Goal: Task Accomplishment & Management: Use online tool/utility

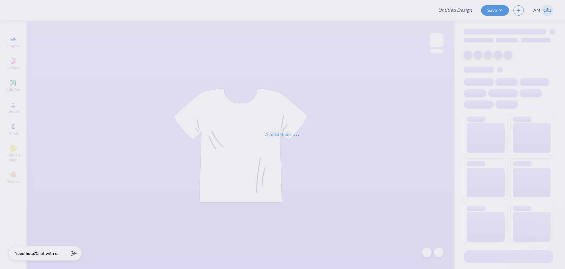
type input "[PERSON_NAME] : [GEOGRAPHIC_DATA][US_STATE]"
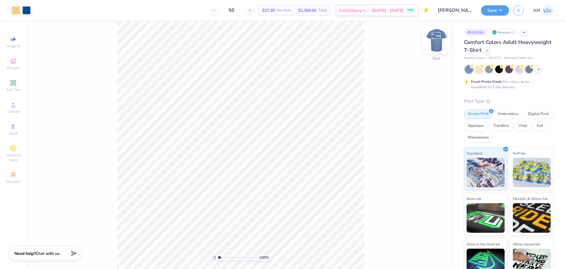
click at [433, 42] on img at bounding box center [437, 40] width 24 height 24
click at [437, 44] on img at bounding box center [437, 40] width 24 height 24
type input "1"
click at [14, 10] on div at bounding box center [16, 10] width 8 height 8
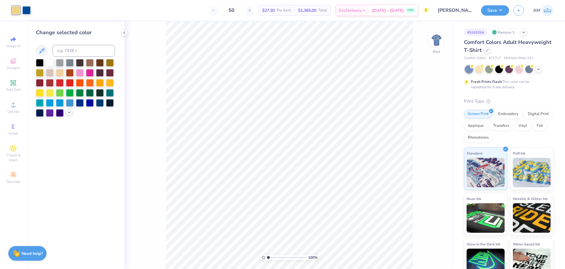
click at [68, 113] on icon at bounding box center [69, 112] width 5 height 5
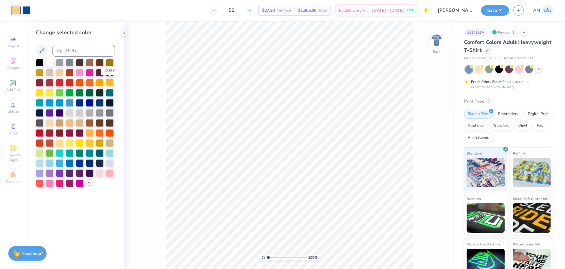
click at [110, 83] on div at bounding box center [110, 82] width 8 height 8
click at [92, 133] on div at bounding box center [90, 132] width 8 height 8
click at [89, 49] on input at bounding box center [83, 51] width 62 height 12
type input "109"
click at [434, 42] on img at bounding box center [437, 40] width 12 height 12
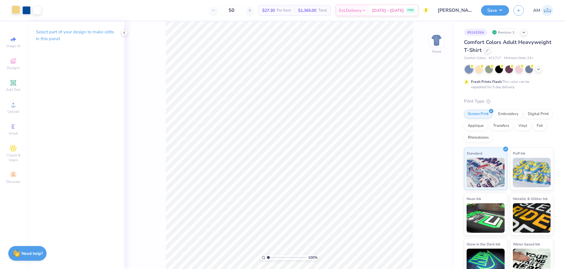
click at [17, 10] on div at bounding box center [16, 10] width 8 height 8
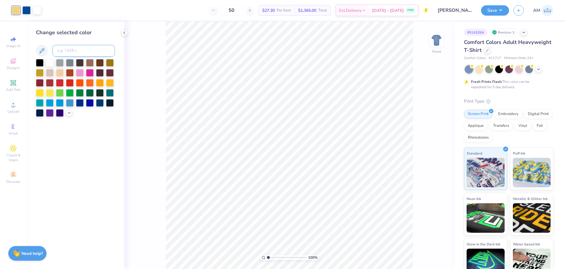
click at [90, 49] on input at bounding box center [83, 51] width 62 height 12
type input "109"
click at [440, 40] on img at bounding box center [437, 40] width 24 height 24
click at [439, 39] on img at bounding box center [437, 40] width 24 height 24
click at [437, 40] on img at bounding box center [437, 40] width 24 height 24
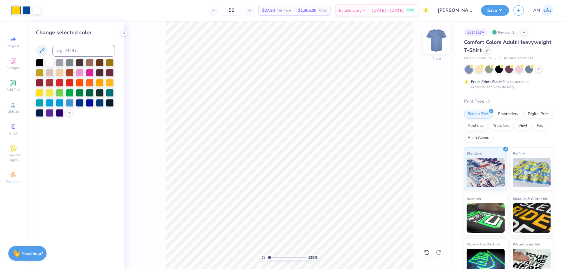
click at [125, 33] on icon at bounding box center [124, 32] width 5 height 5
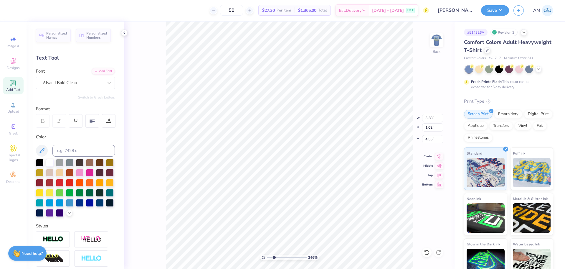
type input "2.46071092039642"
type input "4.48"
type input "2.46071092039642"
type input "5.29"
type input "2.46071092039642"
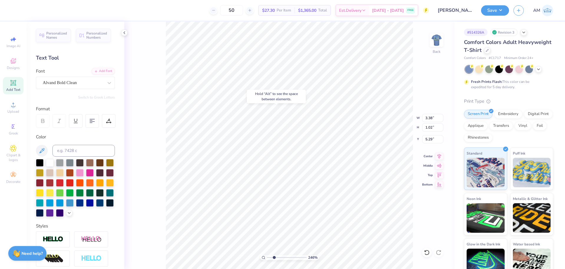
type input "4.48"
click at [354, 203] on li "Group" at bounding box center [362, 203] width 46 height 11
type input "2.46071092039642"
type input "1.26"
type input "3.11"
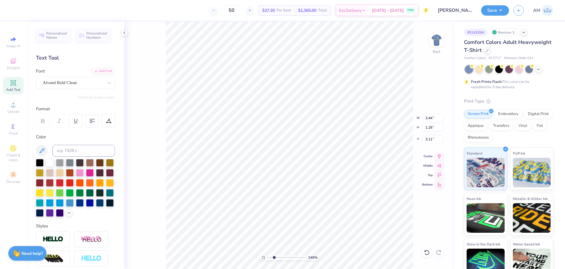
type input "2.46071092039642"
type input "3.21"
type input "2.46071092039642"
type input "3.11"
type input "6.69225330157204"
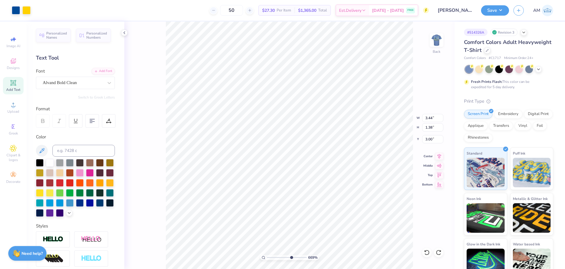
type input "0.34"
type input "0.22"
type input "2.96"
type input "6.69225330157204"
type input "3.00"
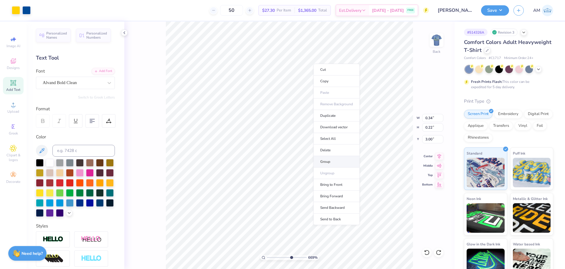
click at [327, 163] on li "Group" at bounding box center [336, 161] width 46 height 11
type input "6.69225330157204"
click at [431, 130] on input "0.22" at bounding box center [432, 127] width 21 height 8
type input ".2"
type input "6.69225330157204"
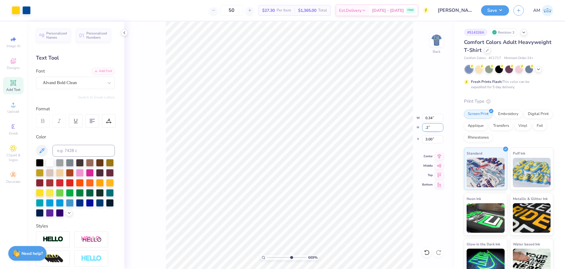
click at [434, 128] on input ".2" at bounding box center [432, 127] width 21 height 8
type input "0.2"
type input "6.69225330157204"
type input "0.30"
type input "0.20"
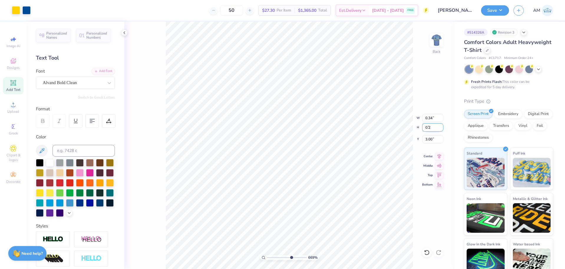
type input "3.01"
type input "10"
type input "3.00"
type input "10"
type input "3.01"
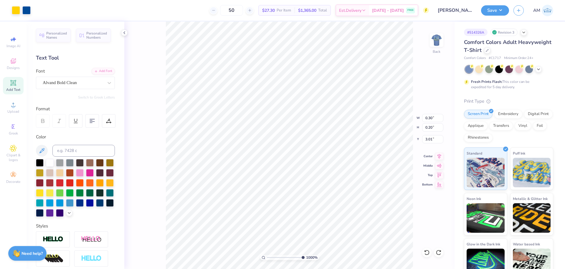
type input "10"
type input "3.44"
type input "1.26"
type input "3.11"
drag, startPoint x: 302, startPoint y: 257, endPoint x: 261, endPoint y: 261, distance: 40.8
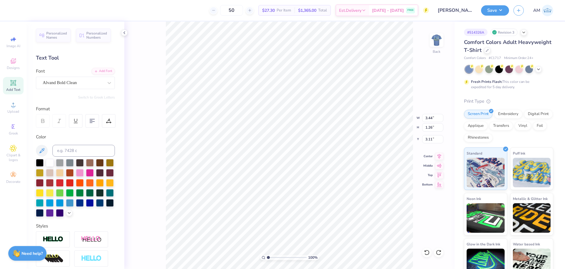
click at [267, 260] on input "range" at bounding box center [287, 256] width 40 height 5
click at [321, 178] on li "Group" at bounding box center [331, 178] width 46 height 11
type input "2.46071092039642"
type input "3.44"
type input "1.09"
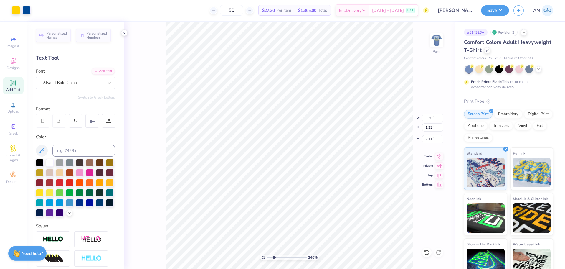
type input "4.48"
click at [429, 118] on input "3.44" at bounding box center [432, 118] width 21 height 8
type input "3.2"
type input "2.46071092039642"
type input "3.20"
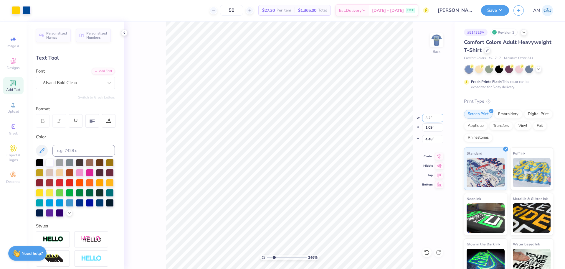
type input "1.02"
type input "4.51"
click at [430, 118] on input "3.20" at bounding box center [432, 118] width 21 height 8
type input "3"
type input "2.46071092039642"
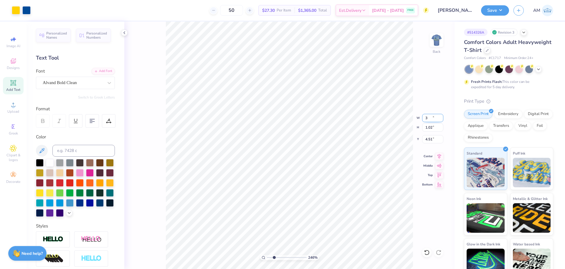
type input "3.00"
type input "0.95"
type input "4.54"
drag, startPoint x: 271, startPoint y: 257, endPoint x: 224, endPoint y: 260, distance: 46.3
click at [267, 260] on input "range" at bounding box center [287, 256] width 40 height 5
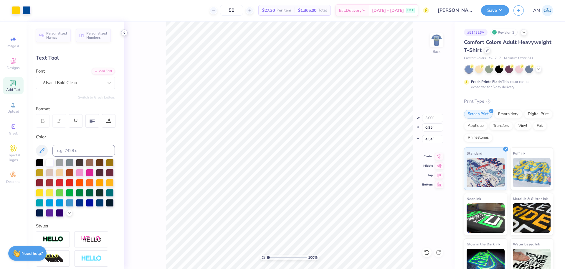
click at [123, 32] on icon at bounding box center [124, 32] width 5 height 5
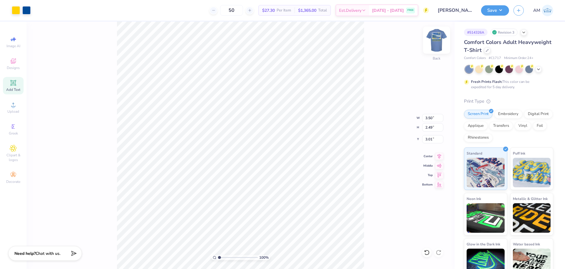
click at [438, 42] on img at bounding box center [437, 40] width 24 height 24
click at [15, 105] on icon at bounding box center [13, 104] width 7 height 7
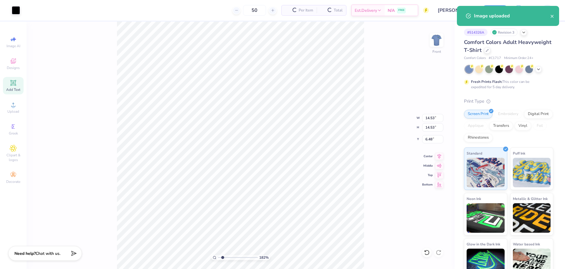
click at [19, 9] on div at bounding box center [16, 10] width 8 height 8
type input "1.82266588284093"
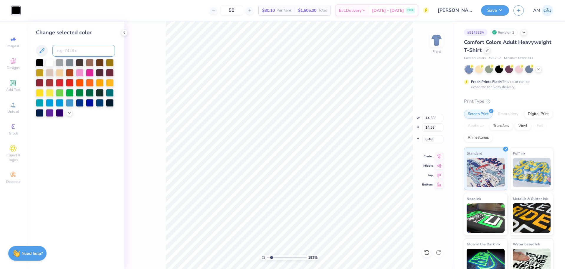
click at [81, 49] on input at bounding box center [83, 51] width 62 height 12
type input "109"
type input "1.82266588284093"
click at [432, 119] on input "14.53" at bounding box center [432, 118] width 21 height 8
type input "2"
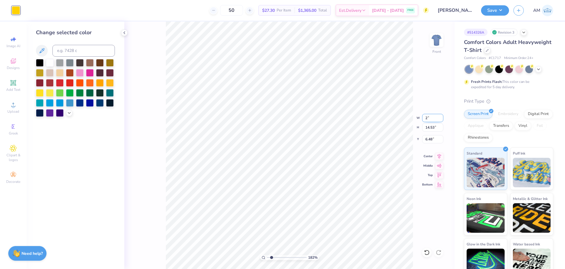
type input "1.82266588284093"
type input "2.00"
type input "12.75"
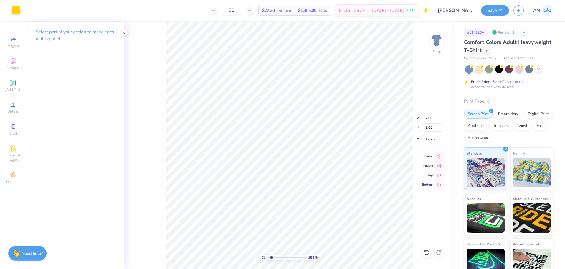
type input "1.82266588284093"
type input "17.04"
click at [430, 119] on input "2.00" at bounding box center [432, 118] width 21 height 8
type input ".2"
type input "1.82266588284093"
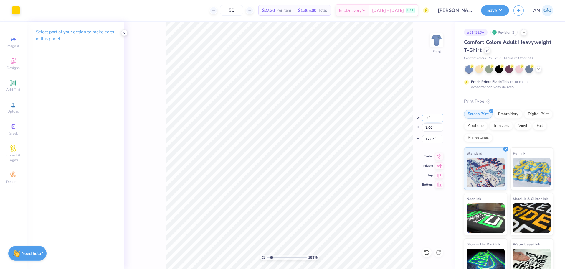
type input "0.20"
type input "17.94"
type input "3.6716840780171"
type input "14.43"
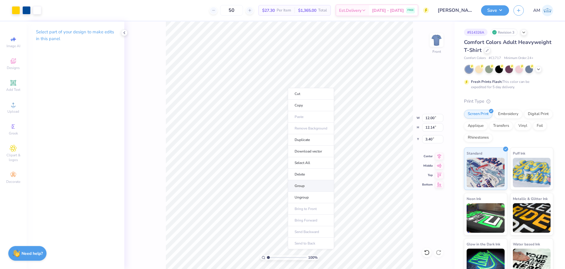
click at [306, 184] on li "Group" at bounding box center [311, 185] width 46 height 11
click at [439, 38] on img at bounding box center [437, 40] width 24 height 24
click at [350, 148] on li "Download vector" at bounding box center [358, 145] width 46 height 11
type input "4.05804149575103"
click at [429, 119] on input "3.00" at bounding box center [432, 118] width 21 height 8
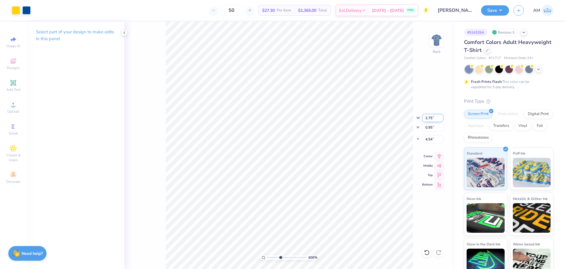
type input "2.75"
type input "4.05804149575103"
type input "0.87"
type input "4.58"
type input "4.05804149575103"
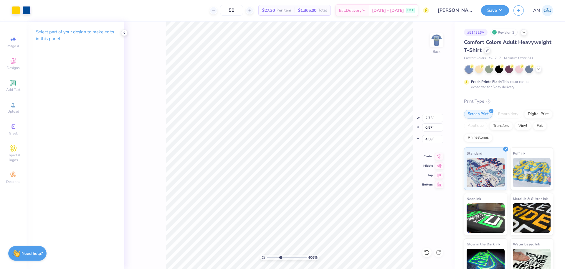
type input "4.45"
type input "9.98566702401637"
type input "3.50"
type input "1.33"
type input "3.11"
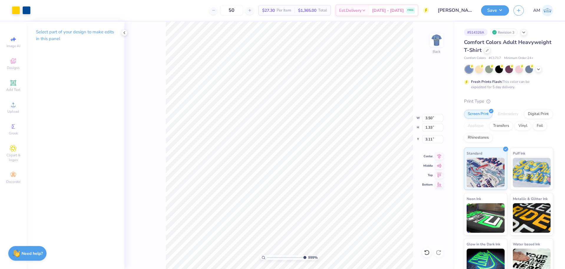
type input "9.98566702401637"
type input "3.13"
type input "9.98566702401637"
type input "3.11"
type input "9.98566702401637"
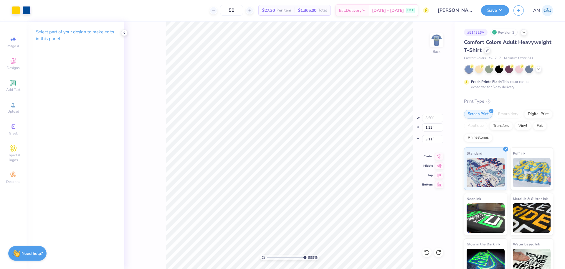
type input "2.75"
type input "0.87"
type input "4.45"
type input "9.98566702401637"
type input "4.47"
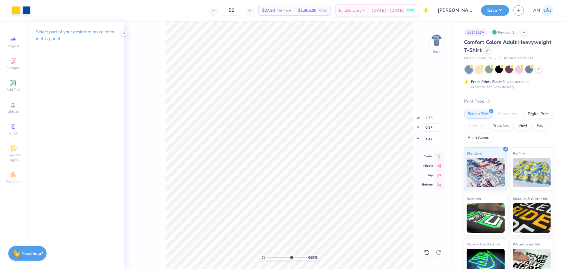
type input "6.69225330157204"
type input "4.52"
click at [387, 201] on li "Group" at bounding box center [394, 203] width 46 height 11
type input "2.46071092039641"
click at [428, 118] on input "3.50" at bounding box center [432, 118] width 21 height 8
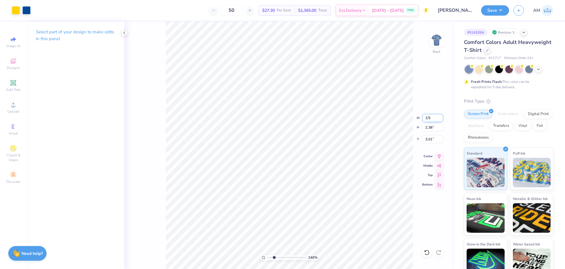
type input "3.5"
type input "2.46071092039641"
click at [429, 138] on input "3.01" at bounding box center [432, 139] width 21 height 8
type input "3"
click at [425, 251] on icon at bounding box center [425, 250] width 1 height 1
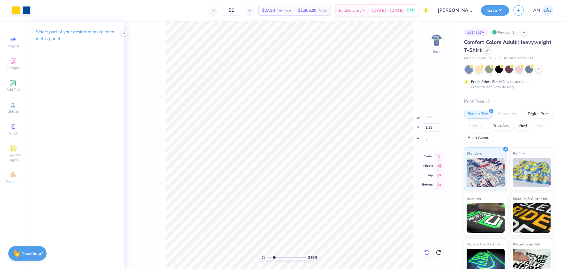
click at [425, 251] on icon at bounding box center [425, 250] width 1 height 1
click at [424, 251] on icon at bounding box center [427, 252] width 6 height 6
click at [370, 203] on li "Group" at bounding box center [376, 203] width 46 height 11
type input "2.46071092039641"
click at [431, 139] on input "3" at bounding box center [432, 139] width 21 height 8
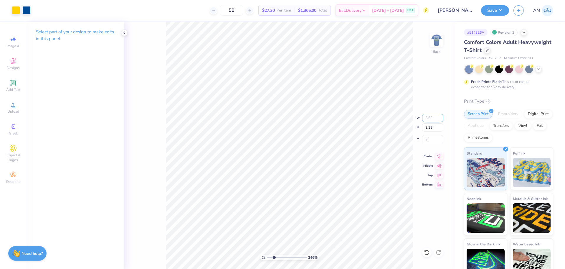
click at [431, 119] on input "3.5" at bounding box center [432, 118] width 21 height 8
type input "3.5"
drag, startPoint x: 272, startPoint y: 257, endPoint x: 267, endPoint y: 258, distance: 5.1
click at [267, 258] on input "range" at bounding box center [287, 256] width 40 height 5
type input "1.82266588284093"
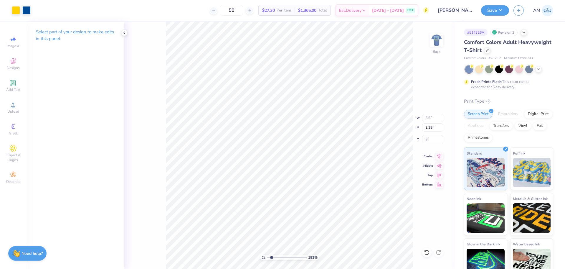
type input "3.01"
type input "2.46071092039642"
type input "3.50"
type input "3.00"
drag, startPoint x: 274, startPoint y: 258, endPoint x: 231, endPoint y: 259, distance: 43.0
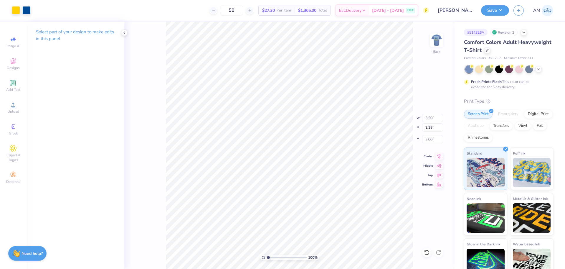
click at [267, 259] on input "range" at bounding box center [287, 256] width 40 height 5
click at [333, 176] on li "Ungroup" at bounding box center [343, 176] width 46 height 11
type input "5.47860533190648"
type input "3.17"
click at [428, 254] on icon at bounding box center [427, 252] width 6 height 6
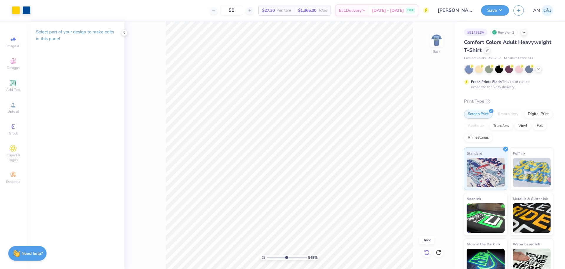
click at [428, 254] on icon at bounding box center [426, 251] width 5 height 5
click at [439, 254] on icon at bounding box center [439, 252] width 6 height 6
click at [430, 254] on div at bounding box center [426, 251] width 9 height 9
type input "1"
click at [428, 140] on input "3.01" at bounding box center [432, 139] width 21 height 8
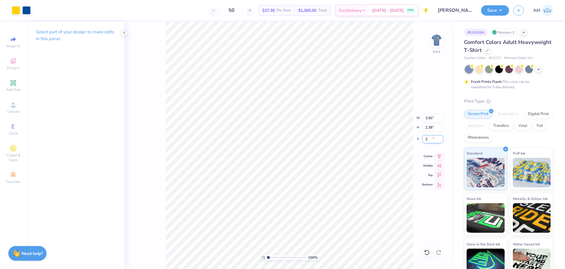
type input "3.00"
click at [438, 38] on img at bounding box center [437, 40] width 24 height 24
click at [435, 39] on img at bounding box center [437, 40] width 24 height 24
click at [123, 33] on icon at bounding box center [124, 32] width 5 height 5
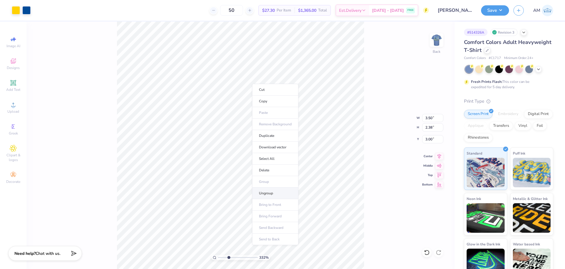
click at [265, 192] on li "Ungroup" at bounding box center [275, 192] width 46 height 11
type input "3.32211092047231"
type input "3.29"
click at [270, 108] on li "Copy" at bounding box center [279, 105] width 46 height 11
click at [280, 113] on li "Paste" at bounding box center [285, 113] width 46 height 11
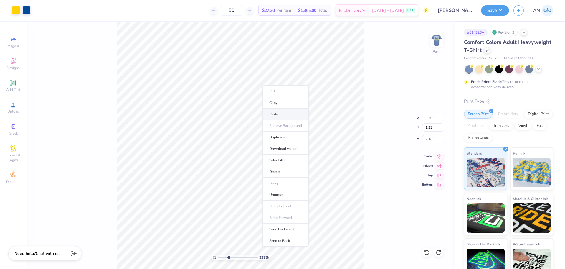
type input "3.32211092047231"
type input "3.14"
type input "3.32211092047231"
type input "3.10"
type input "3.32211092047231"
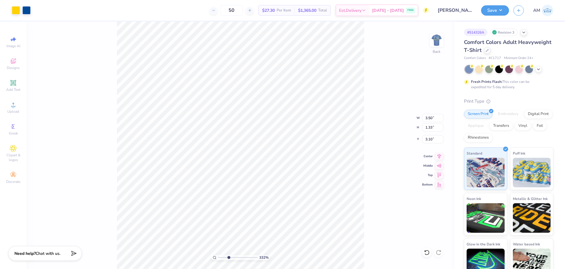
type input "6.92"
click at [284, 213] on li "Ungroup" at bounding box center [291, 215] width 46 height 11
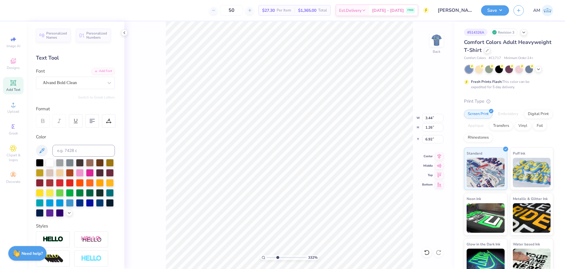
scroll to position [5, 1]
type input "3.32211092047231"
type textarea "USC"
type input "3.32211092047231"
type textarea "SC"
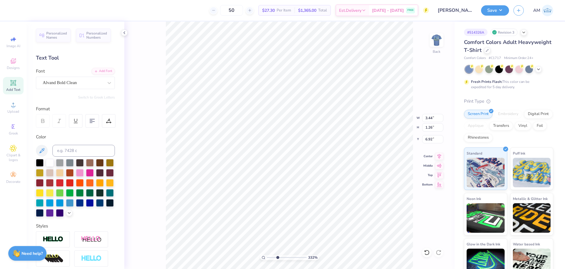
type input "3.32211092047231"
type input "6.99"
type input "3.32211092047231"
type input "1.59"
type input "7.06"
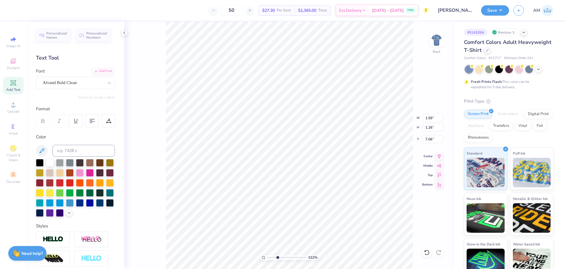
type input "3.32211092047231"
type input "3.44"
type input "6.99"
type input "3.32211092047231"
type textarea "USC"
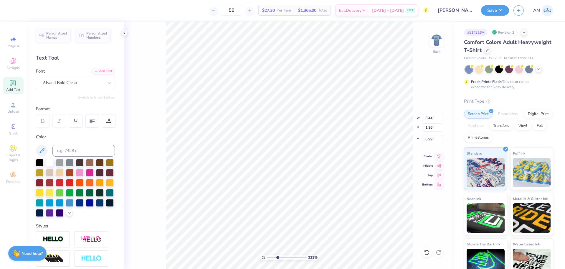
type input "3.32211092047231"
type textarea "SC"
type input "3.32211092047231"
type input "1.59"
type input "7.13"
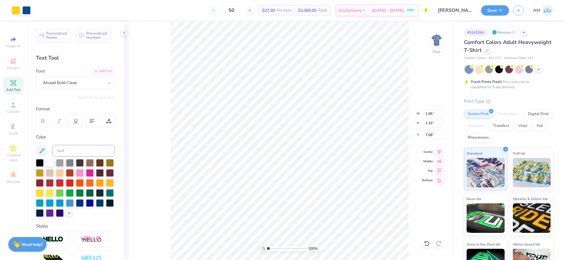
drag, startPoint x: 270, startPoint y: 248, endPoint x: 242, endPoint y: 247, distance: 27.1
click at [267, 247] on input "range" at bounding box center [287, 247] width 40 height 5
type input "3.00581987268404"
type input "3.50"
type input "3.10"
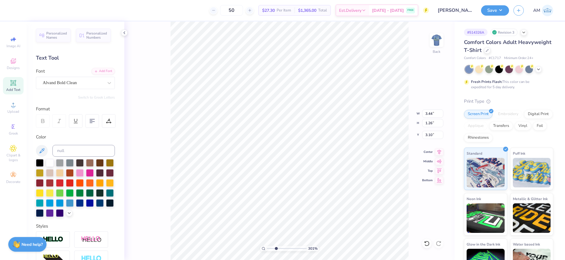
scroll to position [5, 1]
click at [427, 244] on icon at bounding box center [427, 243] width 6 height 6
type input "3.00581987268404"
type textarea "UDS"
type input "3.00581987268404"
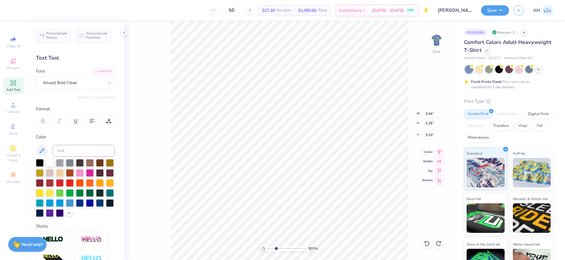
type textarea "UD"
type input "3.00581987268404"
type input "3.17"
type input "3.00581987268404"
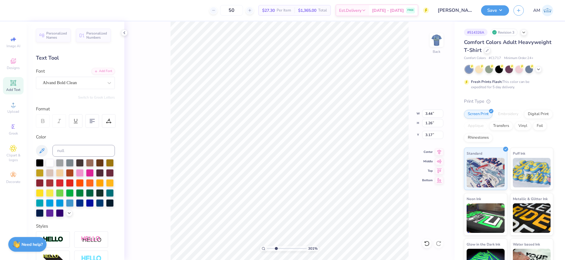
type textarea "UDS"
type input "3.00581987268404"
type textarea "UD"
click at [312, 189] on li "Group" at bounding box center [316, 191] width 46 height 11
click at [125, 32] on icon at bounding box center [124, 32] width 5 height 5
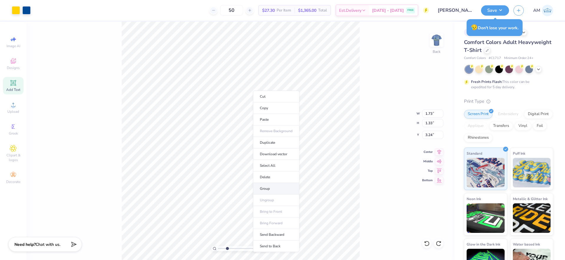
click at [267, 187] on li "Group" at bounding box center [276, 188] width 46 height 11
type input "3.00581987268404"
type input "3.00"
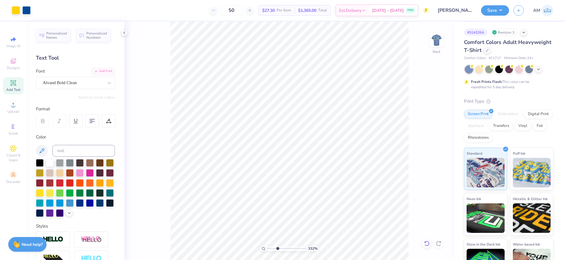
click at [429, 241] on icon at bounding box center [427, 243] width 6 height 6
click at [429, 242] on icon at bounding box center [426, 242] width 5 height 5
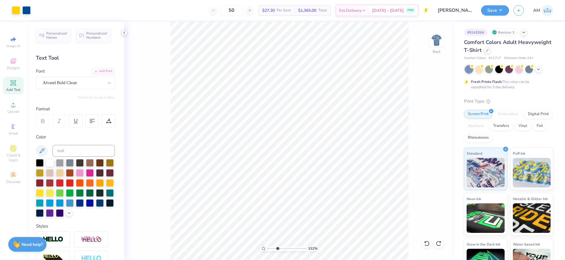
click at [124, 30] on icon at bounding box center [124, 32] width 5 height 5
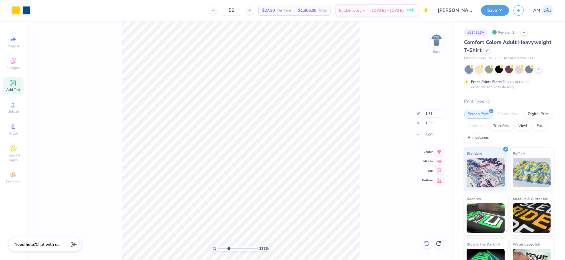
click at [429, 242] on icon at bounding box center [426, 242] width 5 height 5
click at [428, 242] on icon at bounding box center [427, 243] width 6 height 6
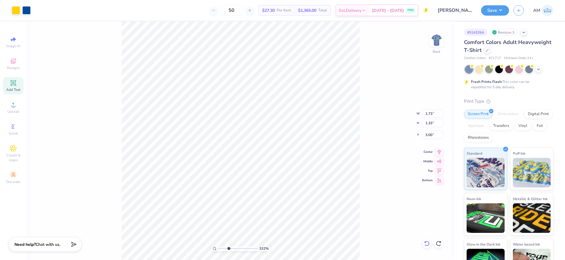
click at [428, 242] on icon at bounding box center [427, 243] width 6 height 6
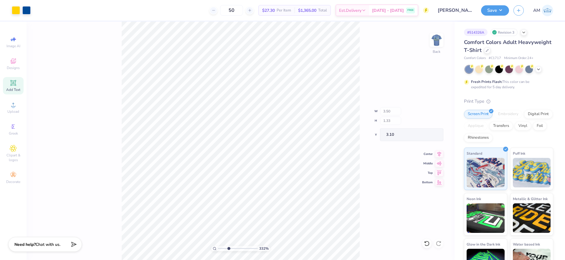
type input "3.32211092047231"
type input "3.44"
type input "1.26"
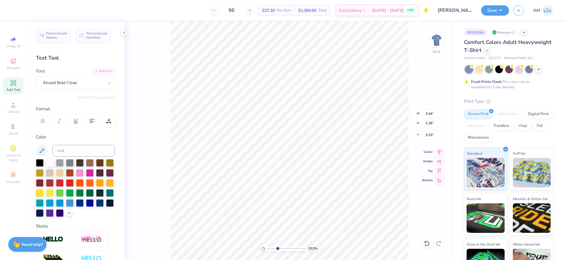
type input "3.32211092047231"
type textarea "UD SC"
type input "3.32211092047231"
type textarea "UDSC"
click at [126, 34] on icon at bounding box center [124, 32] width 5 height 5
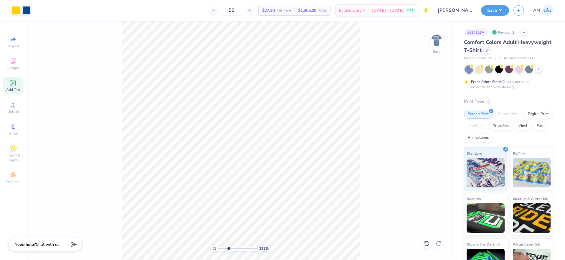
click at [124, 34] on div "332 % Back" at bounding box center [241, 141] width 428 height 238
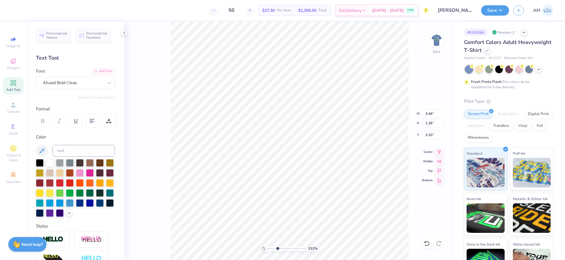
type input "3.32211092047231"
type input "3.00"
click at [427, 244] on icon at bounding box center [427, 243] width 6 height 6
click at [359, 117] on li "Copy" at bounding box center [371, 114] width 46 height 11
click at [357, 128] on li "Paste" at bounding box center [368, 125] width 46 height 11
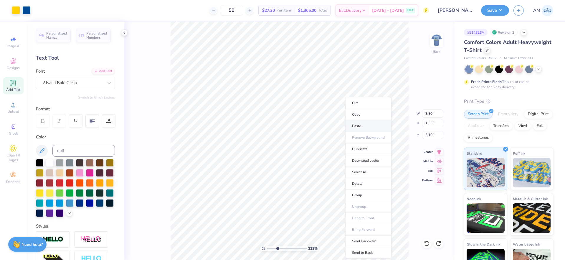
type input "3.32211092047231"
type input "3.02"
type input "3.32211092047231"
type input "5.88"
type input "3.32211092047231"
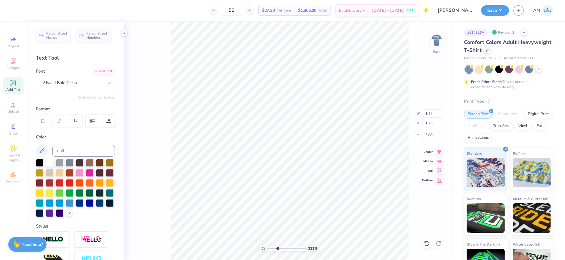
type textarea "USC"
type input "3.32211092047231"
type textarea "SC"
type input "3.32211092047231"
type input "5.95"
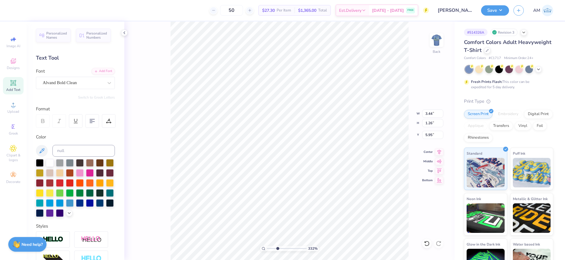
scroll to position [5, 1]
type input "3.32211092047231"
type textarea "USC"
type input "3.32211092047231"
type textarea "SC"
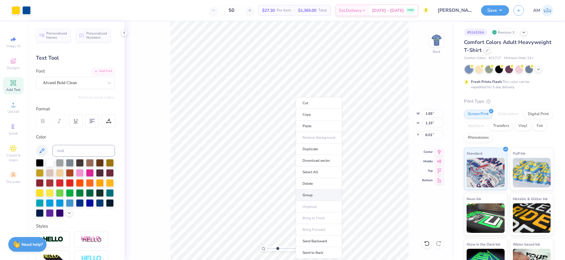
click at [311, 194] on li "Group" at bounding box center [319, 194] width 46 height 11
type input "3.32211092047231"
type input "3.44"
type input "1.26"
type input "3.10"
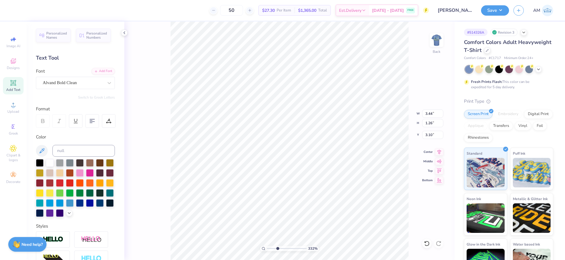
type input "3.32211092047231"
type textarea "UDS"
type input "3.32211092047231"
type textarea "UD"
type input "3.32211092047231"
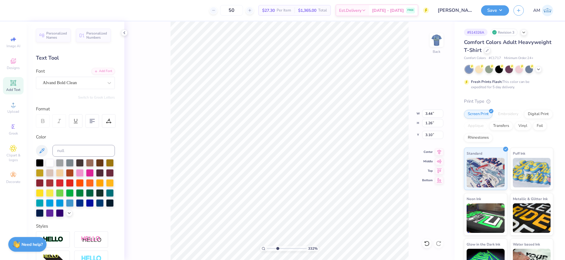
type input "3.17"
click at [429, 243] on icon at bounding box center [427, 243] width 6 height 6
type input "3.32211092047231"
type textarea "UD"
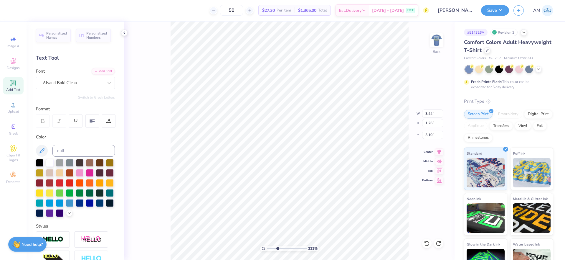
click at [399, 111] on div "332 % Back W 3.44 3.44 " H 1.26 1.26 " Y 3.10 3.10 " Center Middle Top Bottom" at bounding box center [289, 141] width 330 height 238
type input "3.32211092047231"
type textarea "UDS"
type input "3.32211092047231"
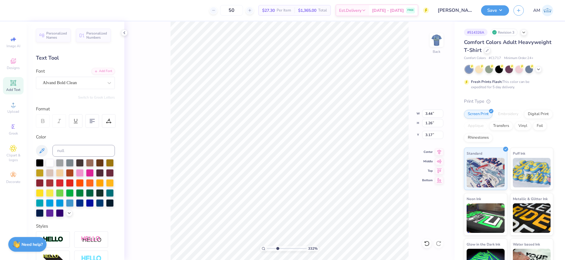
type textarea "UD"
click at [346, 192] on li "Group" at bounding box center [350, 194] width 46 height 11
type input "3.32211092047231"
type input "3.00"
type input "3.32211092047231"
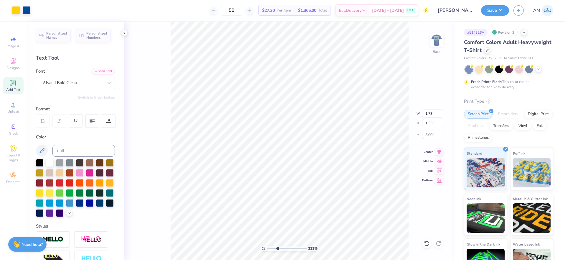
type input "1.65"
type input "6.01"
type input "3.32211092047231"
type input "3.00"
type input "7.39645378545819"
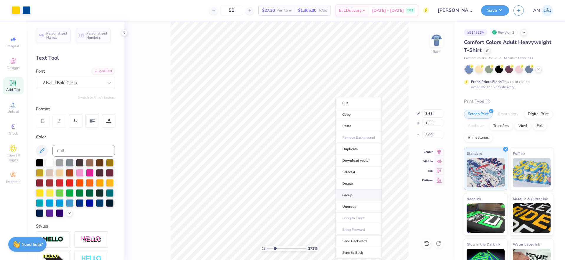
click at [351, 193] on li "Group" at bounding box center [359, 194] width 46 height 11
click at [437, 151] on icon at bounding box center [439, 150] width 8 height 7
click at [167, 92] on div "301 % Back" at bounding box center [289, 141] width 330 height 238
click at [311, 179] on li "Group" at bounding box center [321, 180] width 46 height 11
click at [429, 116] on input "3.65" at bounding box center [432, 113] width 21 height 8
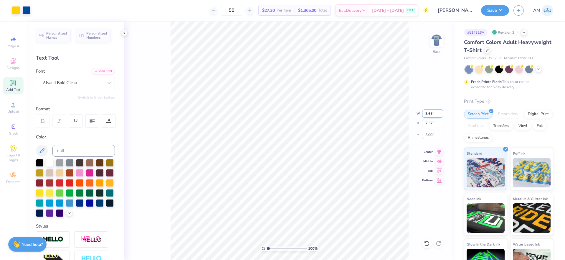
click at [428, 115] on input "3.65" at bounding box center [432, 113] width 21 height 8
click at [428, 137] on input "3.05" at bounding box center [432, 134] width 21 height 8
click at [335, 180] on li "Ungroup" at bounding box center [343, 180] width 46 height 11
click at [328, 176] on li "Ungroup" at bounding box center [336, 179] width 46 height 11
drag, startPoint x: 304, startPoint y: 249, endPoint x: 245, endPoint y: 246, distance: 58.7
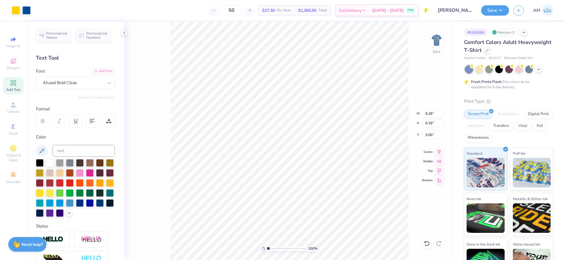
click at [267, 246] on input "range" at bounding box center [287, 247] width 40 height 5
click at [335, 176] on li "Group" at bounding box center [347, 175] width 46 height 11
click at [125, 33] on icon at bounding box center [124, 32] width 5 height 5
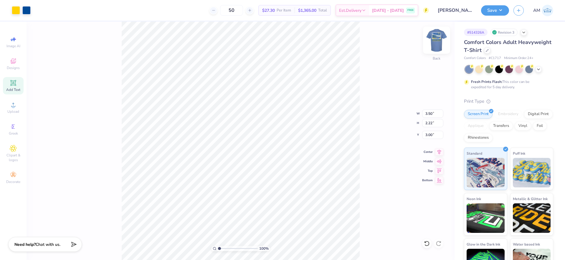
click at [437, 45] on img at bounding box center [437, 40] width 24 height 24
click at [437, 151] on icon at bounding box center [439, 150] width 8 height 7
click at [434, 42] on img at bounding box center [437, 40] width 24 height 24
click at [435, 44] on img at bounding box center [437, 40] width 24 height 24
click at [303, 206] on li "Ungroup" at bounding box center [312, 206] width 46 height 11
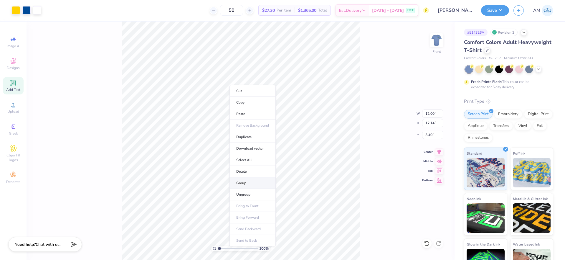
click at [246, 181] on li "Group" at bounding box center [252, 182] width 46 height 11
click at [493, 9] on button "Save" at bounding box center [495, 9] width 28 height 10
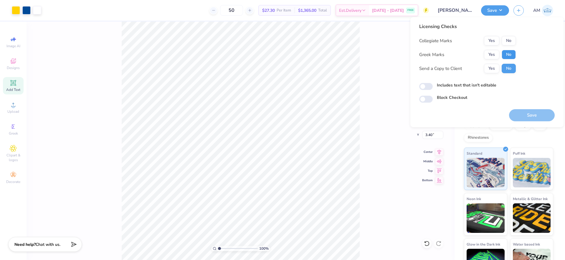
click at [510, 54] on button "No" at bounding box center [509, 54] width 14 height 9
click at [490, 41] on button "Yes" at bounding box center [491, 40] width 15 height 9
click at [488, 67] on button "Yes" at bounding box center [491, 68] width 15 height 9
click at [425, 87] on input "Includes text that isn't editable" at bounding box center [426, 86] width 14 height 7
click at [431, 88] on input "Includes text that isn't editable" at bounding box center [426, 86] width 14 height 7
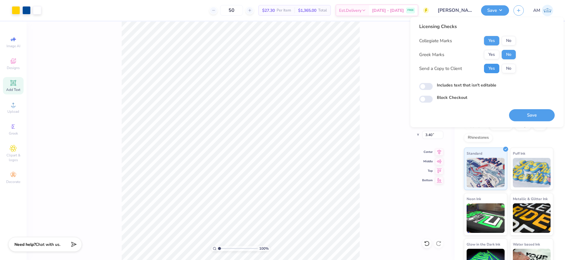
click at [491, 66] on button "Yes" at bounding box center [491, 68] width 15 height 9
click at [520, 121] on button "Save" at bounding box center [532, 115] width 46 height 12
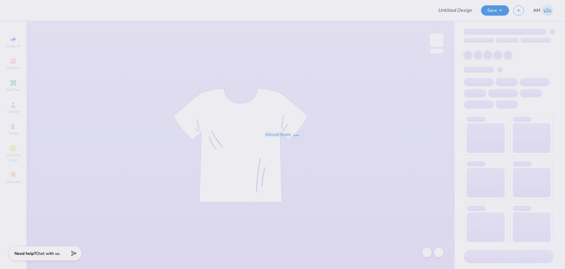
type input "Kali Coppess : Hope College"
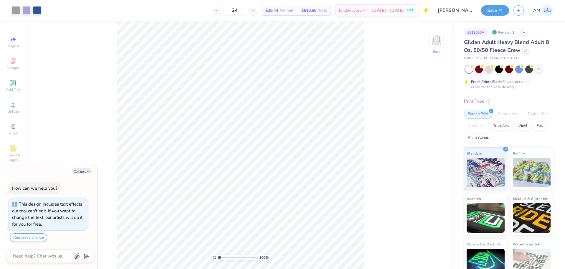
type textarea "x"
type input "1"
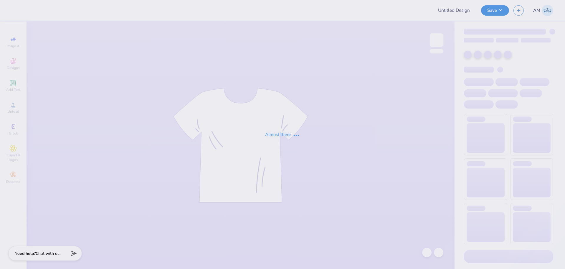
type input "Kappa Psi Pledge Class Shirt 2025"
